Goal: Transaction & Acquisition: Purchase product/service

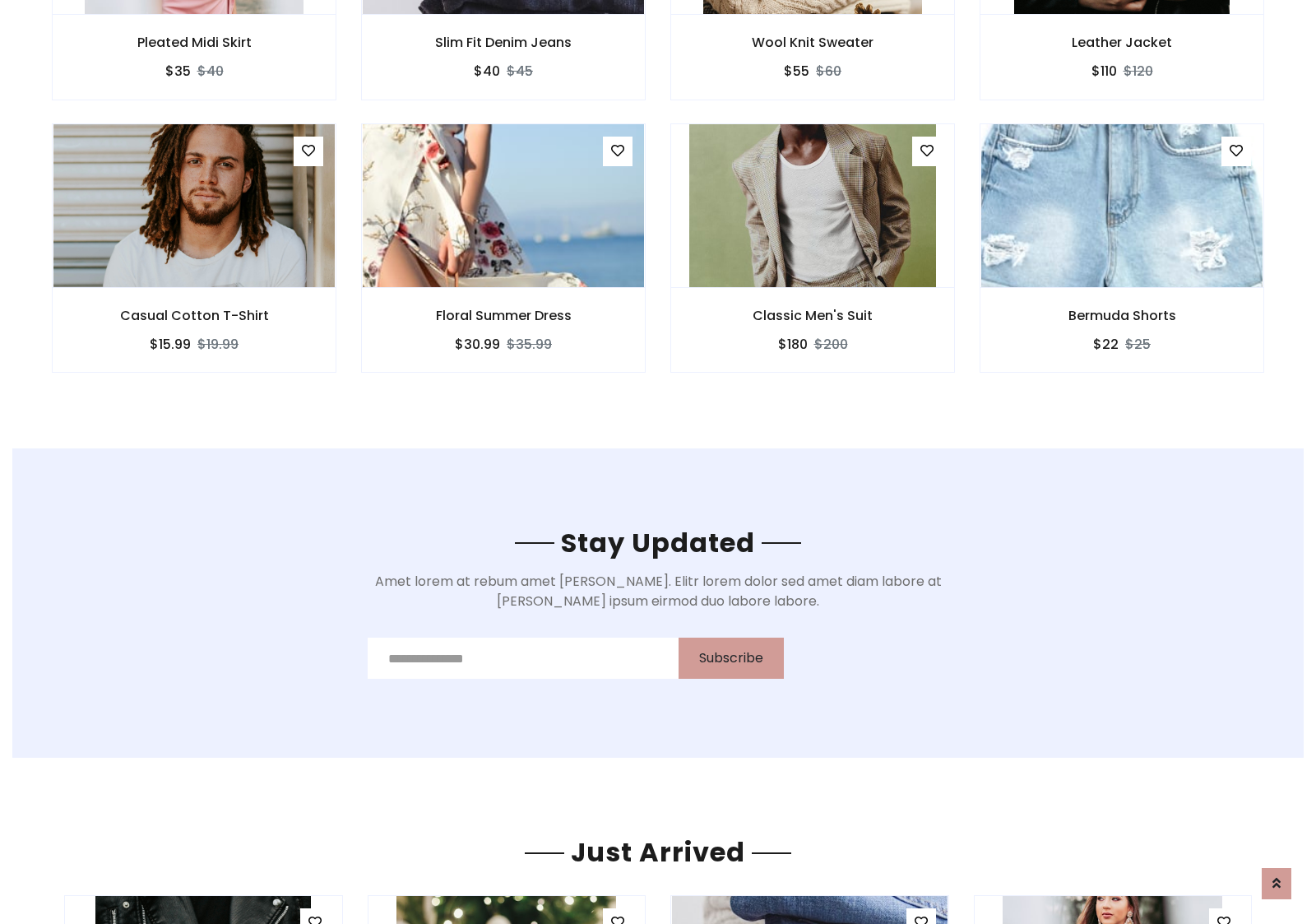
scroll to position [2477, 0]
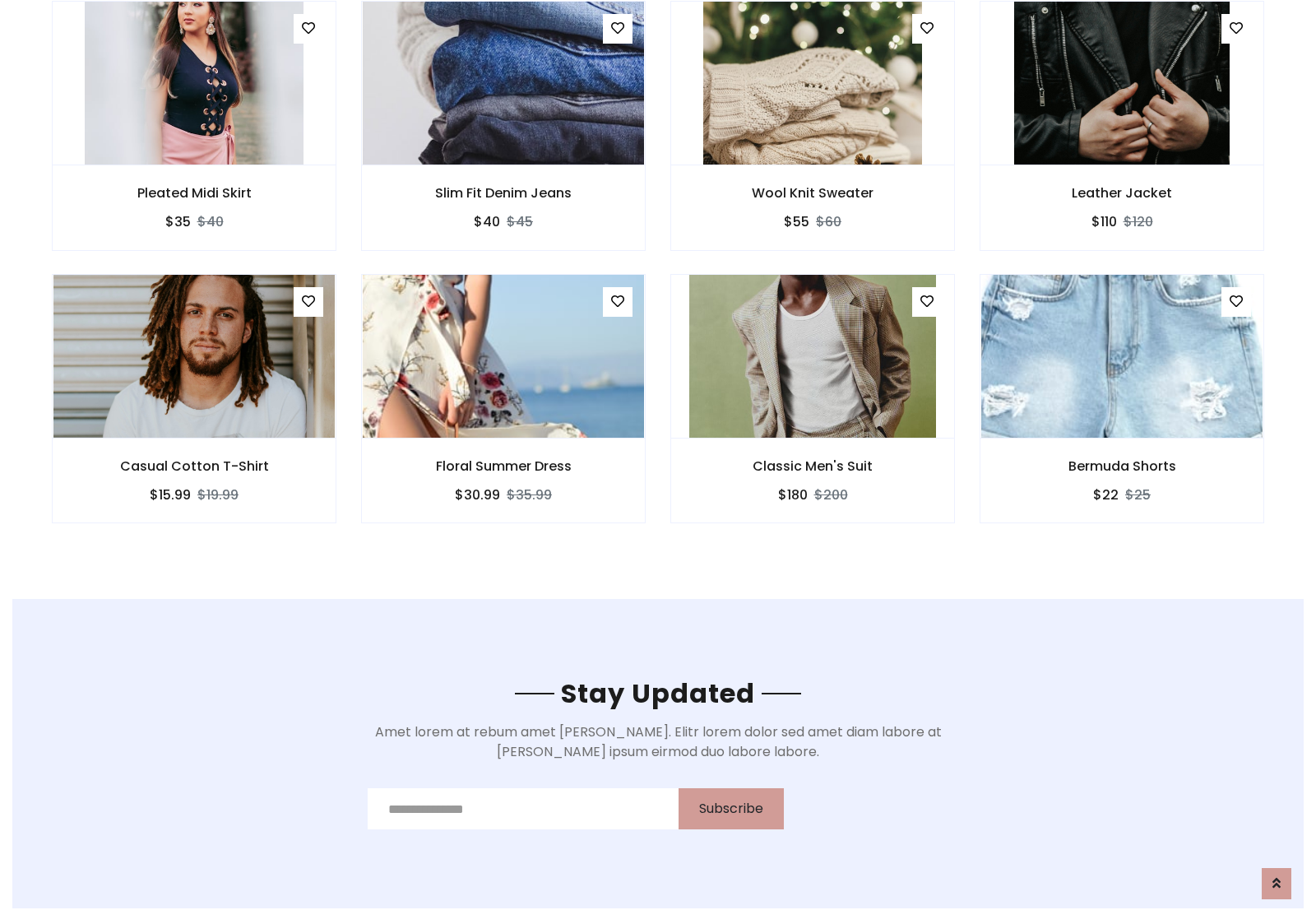
click at [658, 279] on div "Classic Men's Suit $180 $200" at bounding box center [813, 410] width 310 height 272
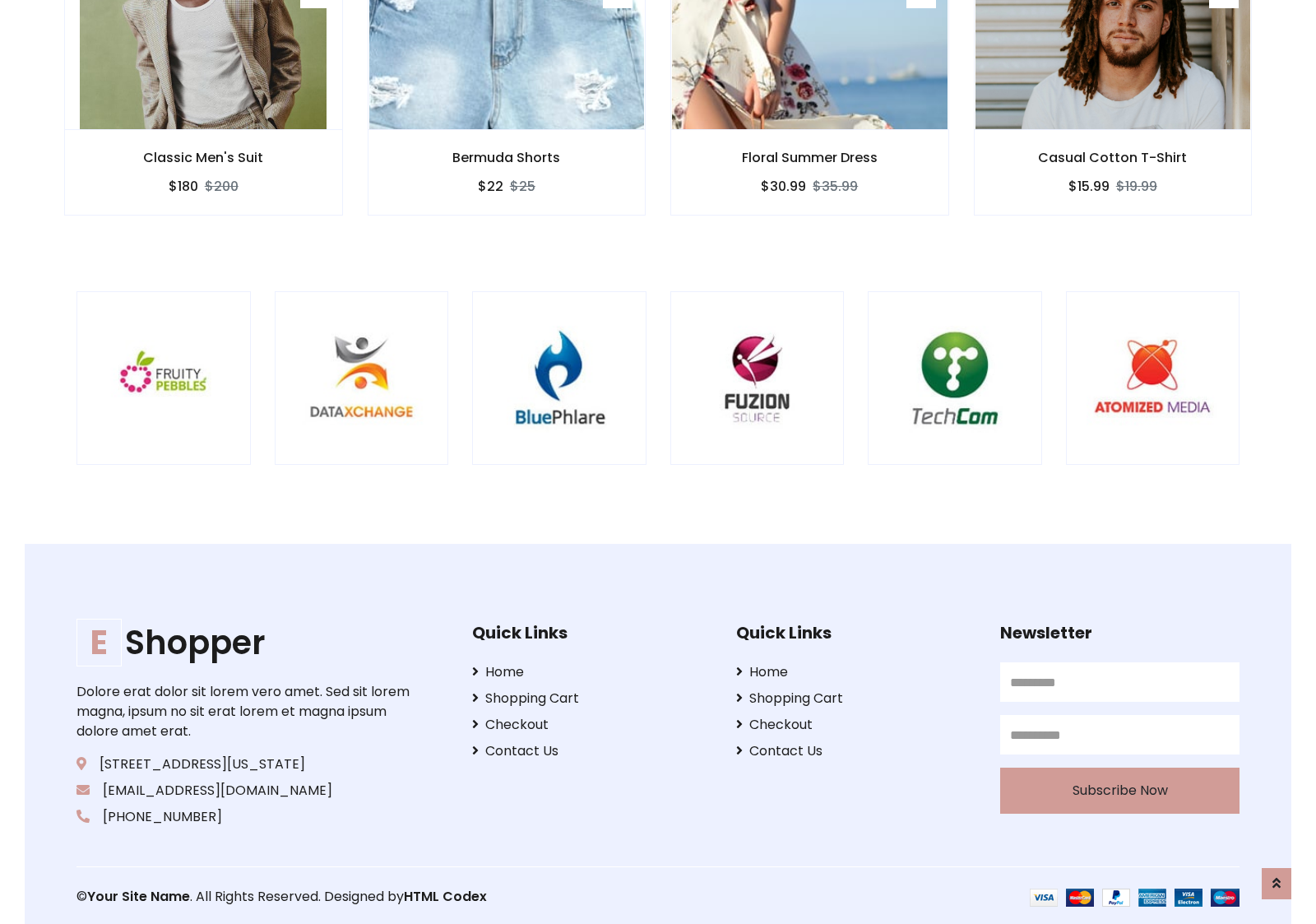
scroll to position [3131, 0]
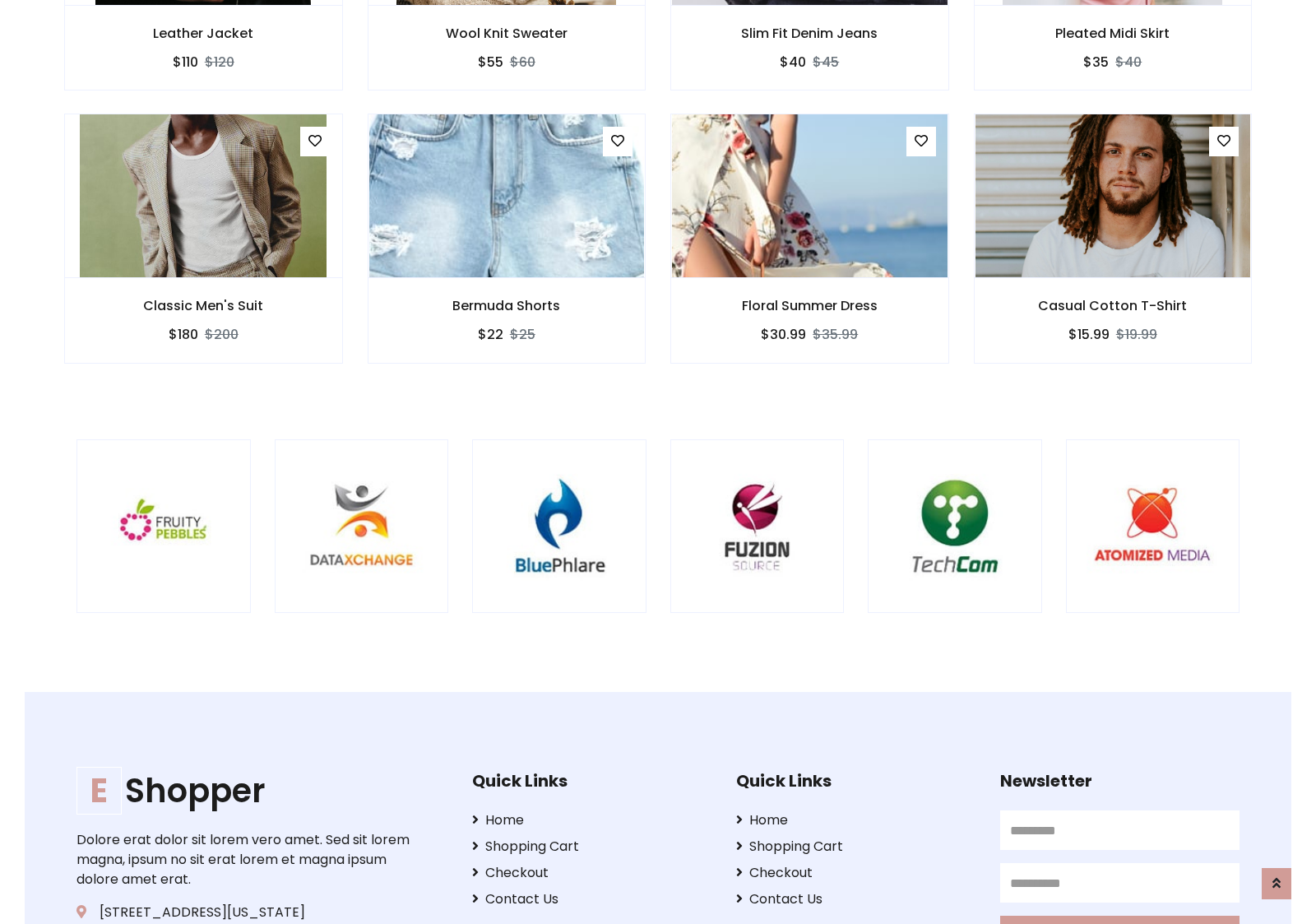
click at [658, 462] on div at bounding box center [867, 526] width 3955 height 174
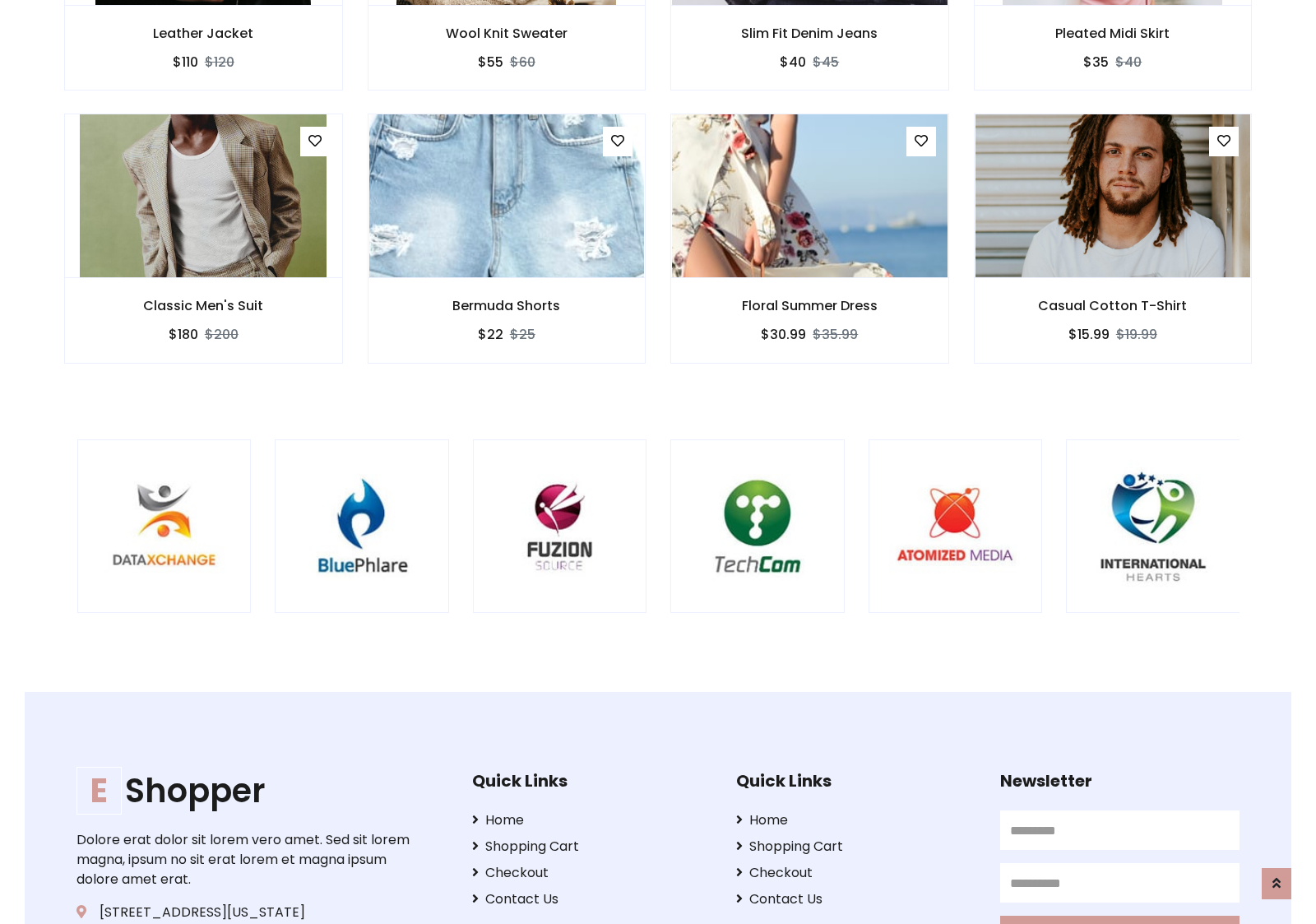
click at [658, 462] on div at bounding box center [670, 526] width 3955 height 174
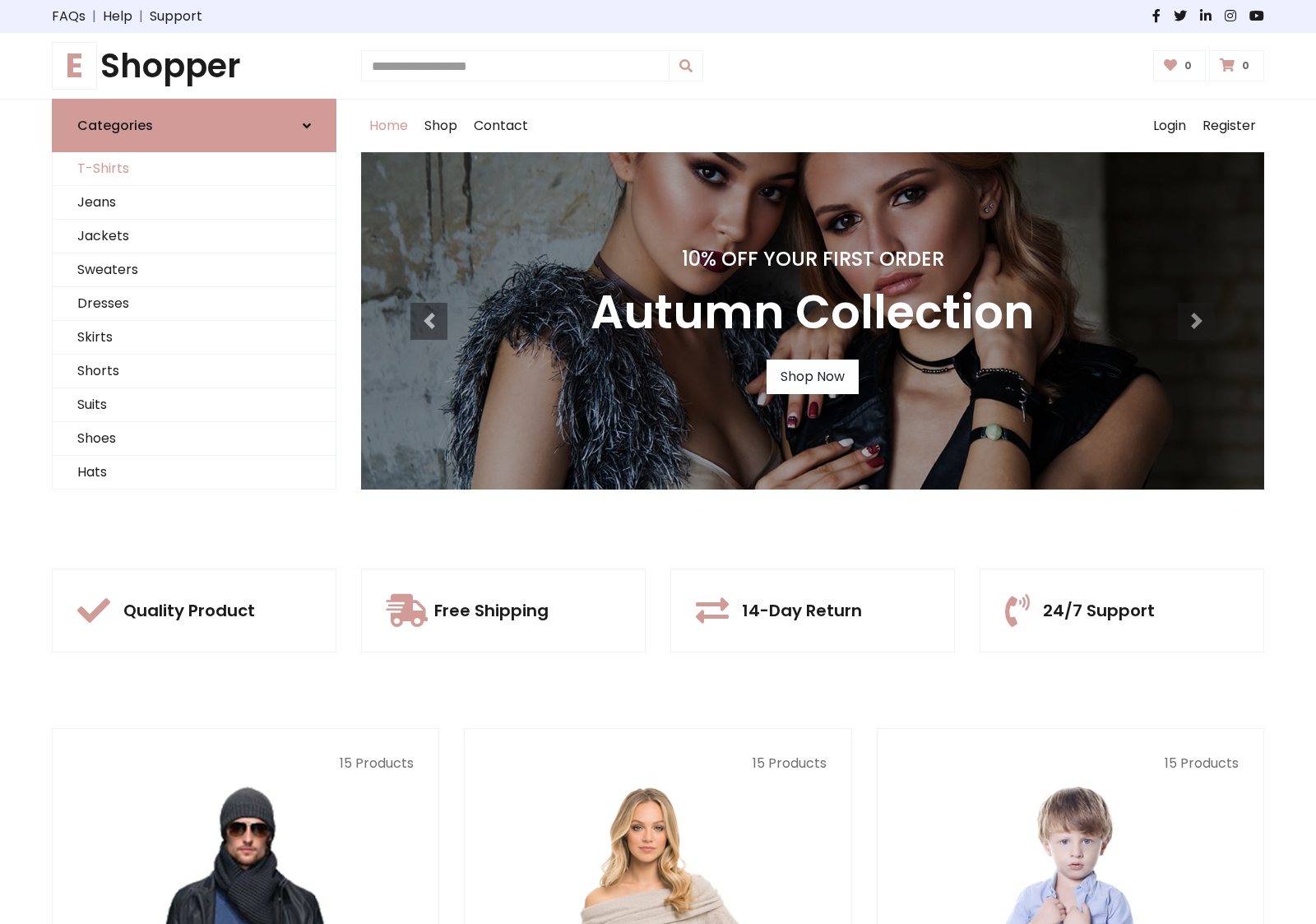
click at [194, 169] on link "T-Shirts" at bounding box center [194, 169] width 283 height 33
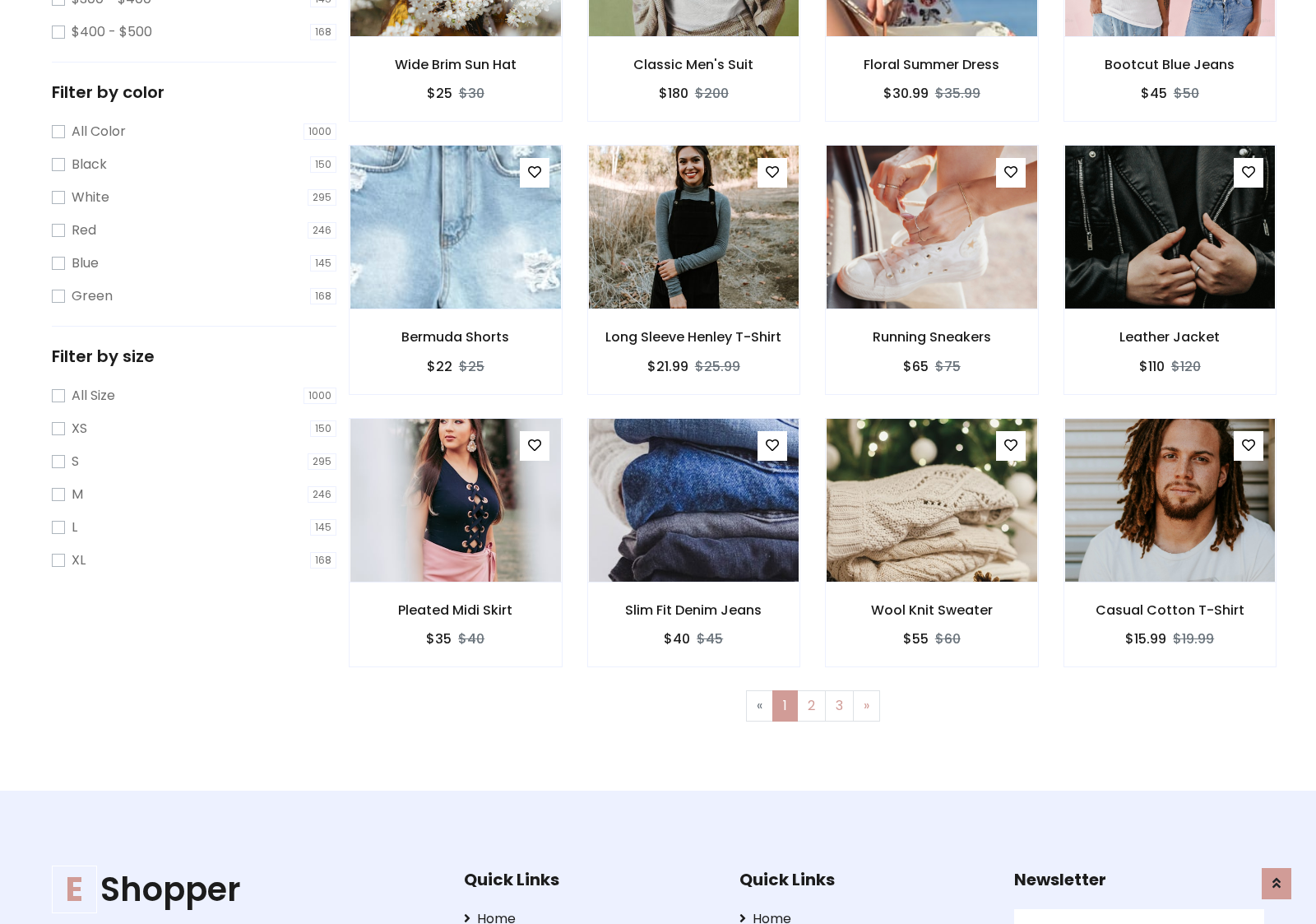
scroll to position [660, 0]
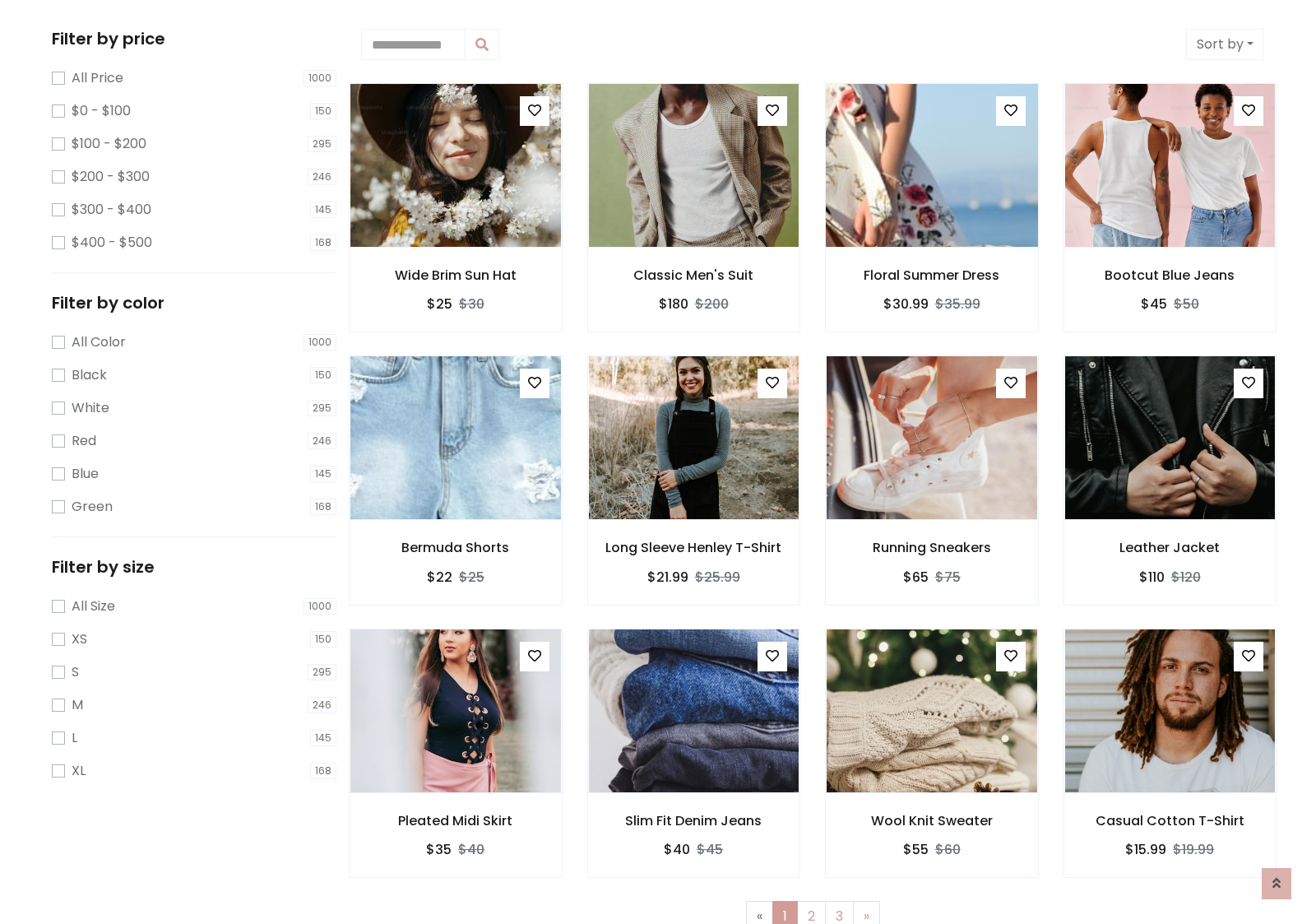
scroll to position [0, 0]
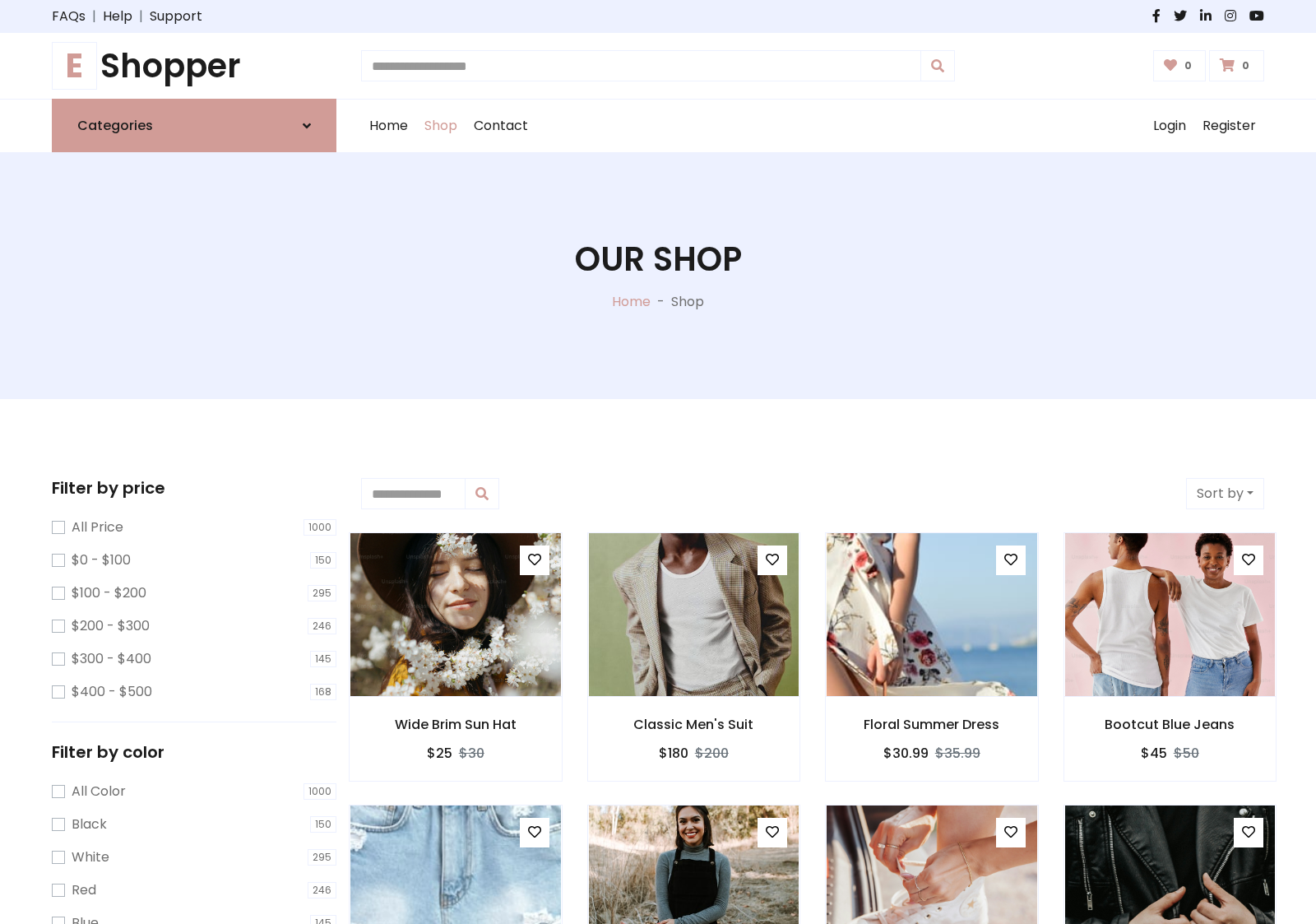
click at [194, 66] on h1 "E Shopper" at bounding box center [194, 66] width 285 height 40
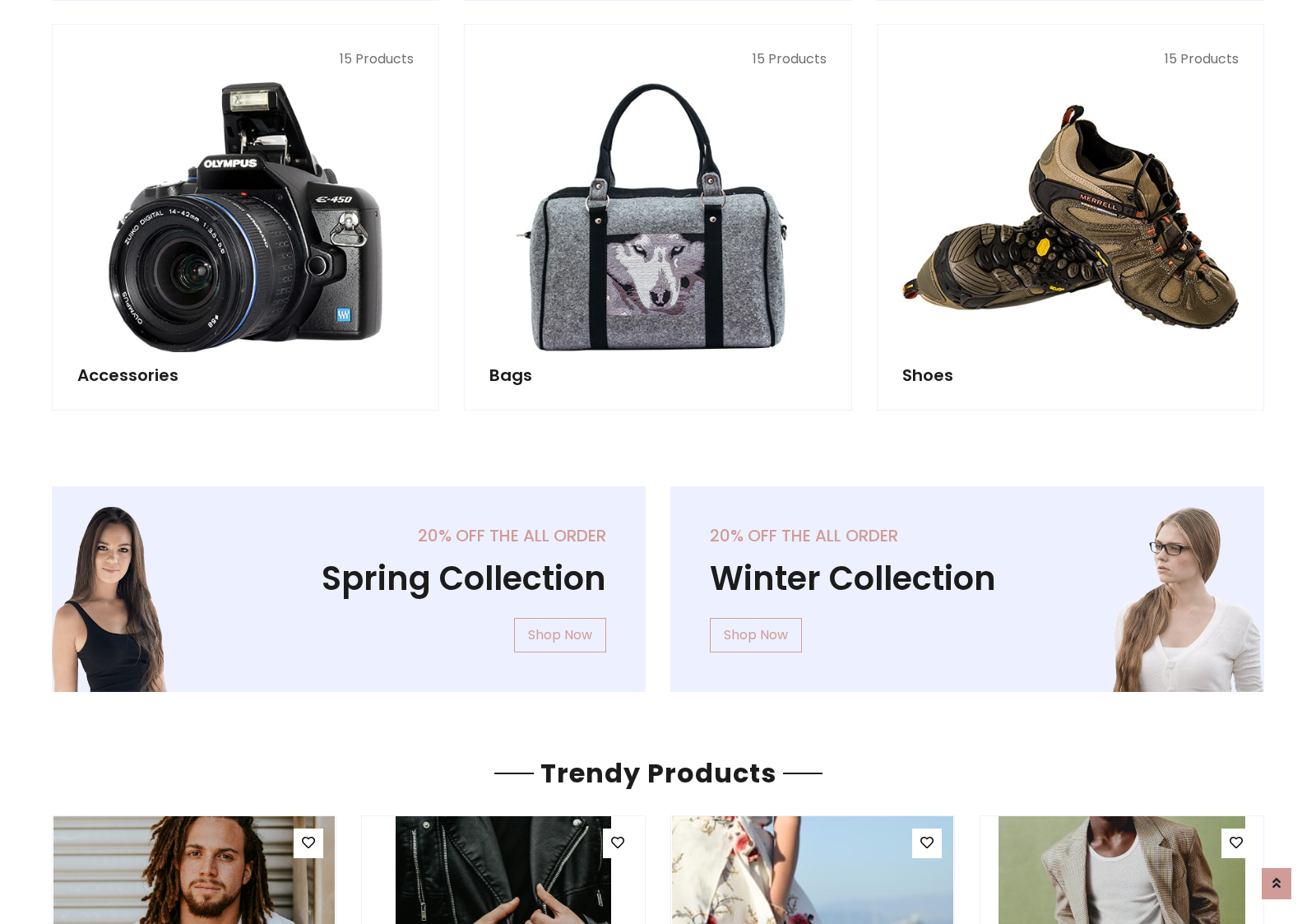
scroll to position [1598, 0]
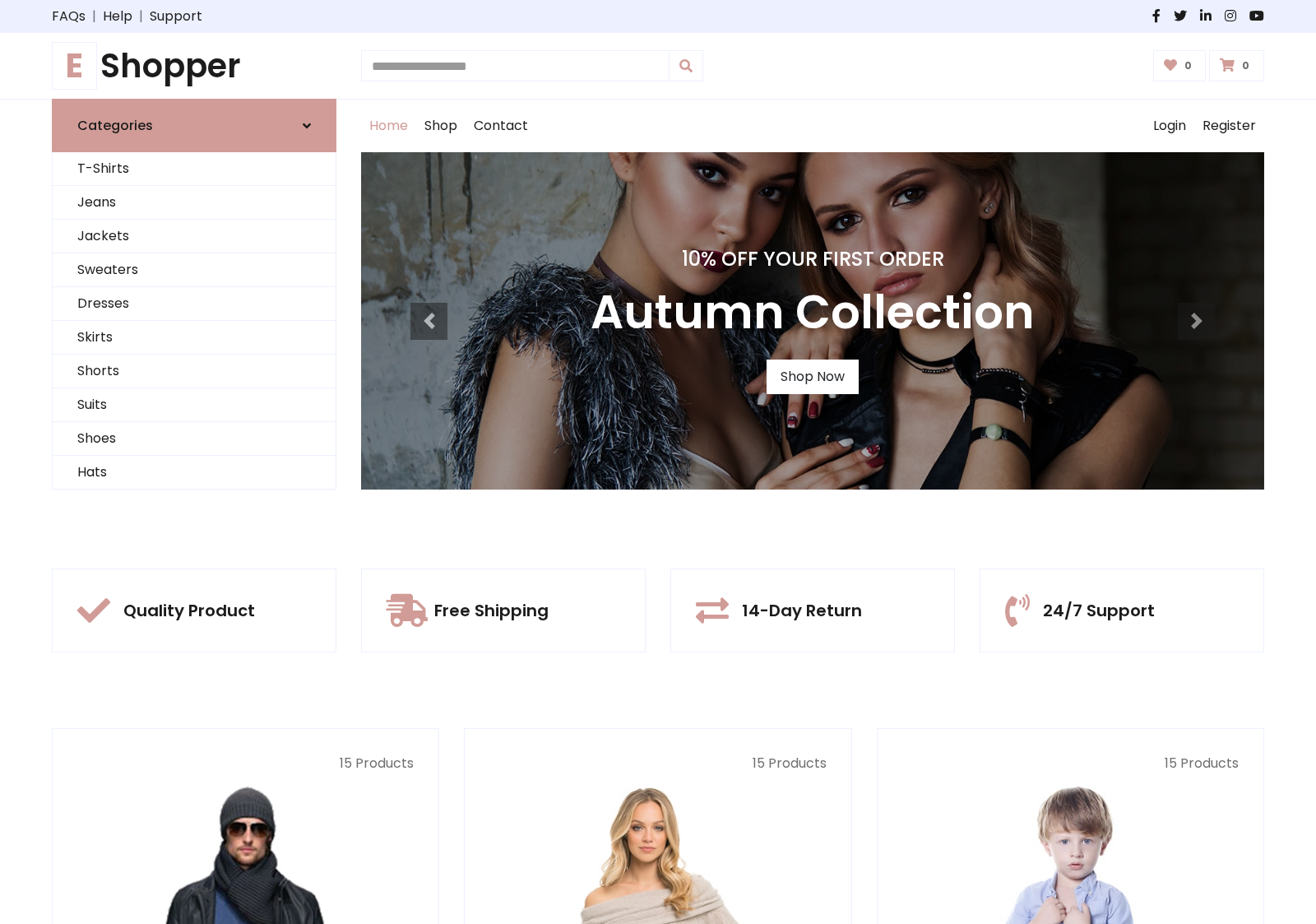
scroll to position [539, 0]
